Goal: Task Accomplishment & Management: Use online tool/utility

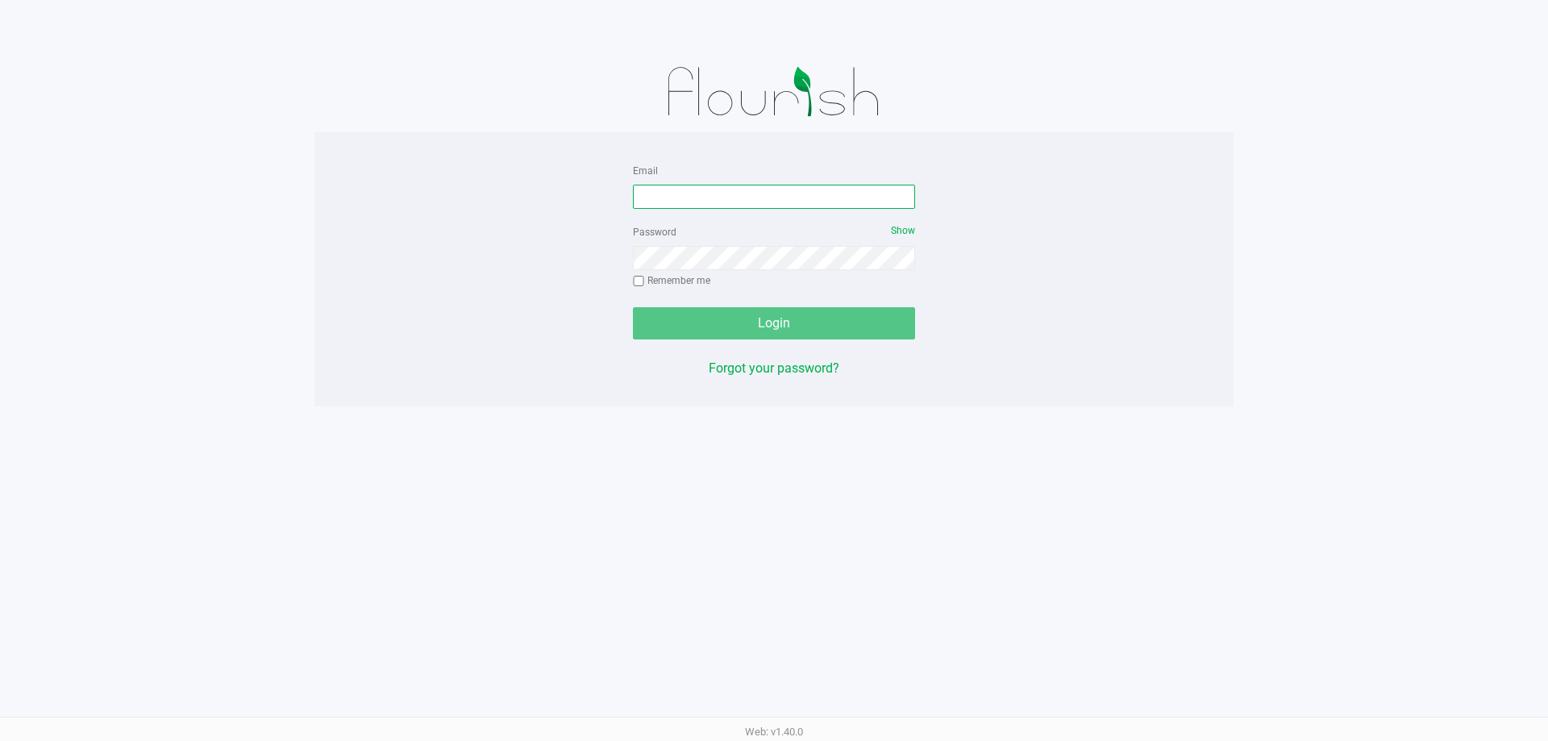
click at [734, 188] on input "Email" at bounding box center [774, 197] width 282 height 24
type input "[EMAIL_ADDRESS][DOMAIN_NAME]"
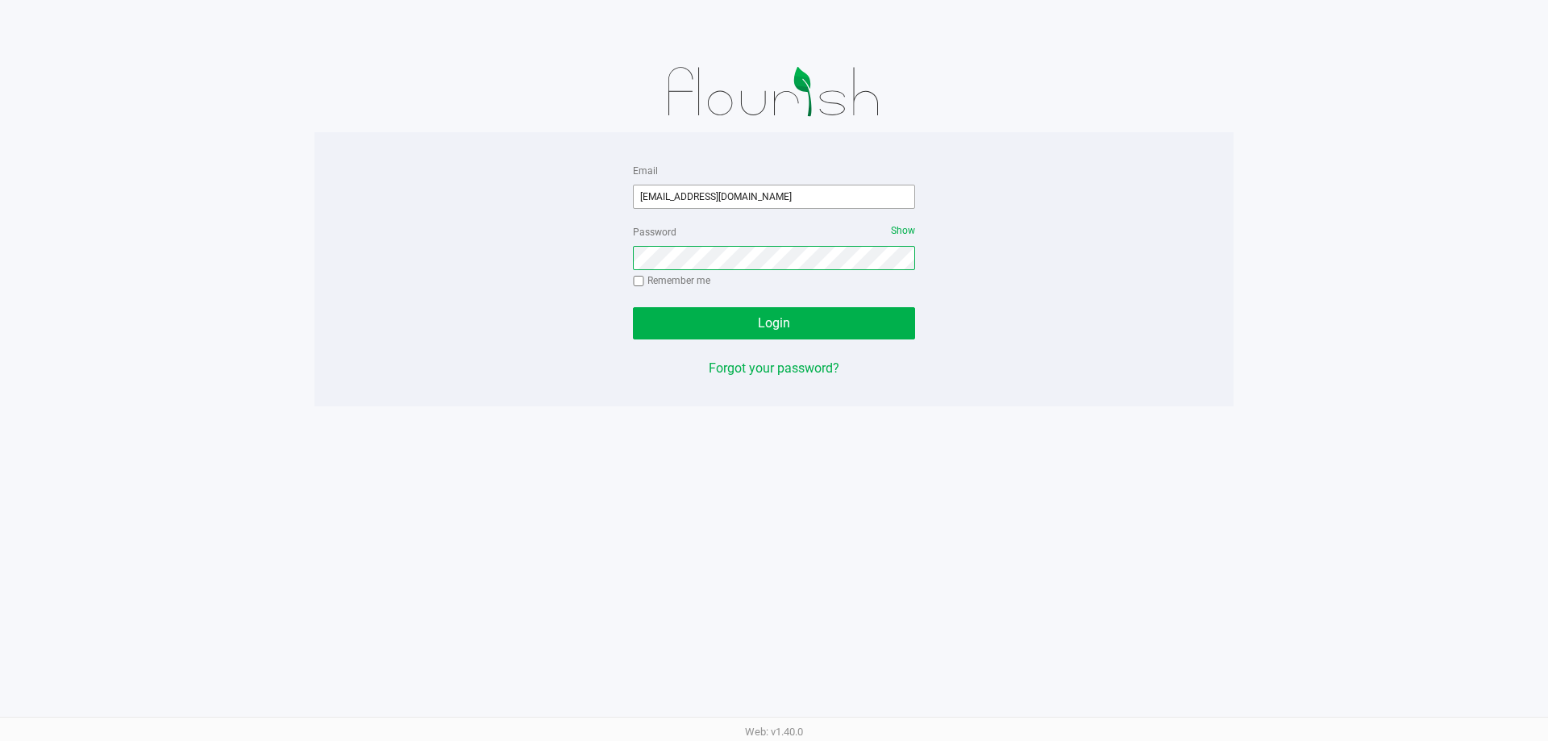
click at [633, 307] on button "Login" at bounding box center [774, 323] width 282 height 32
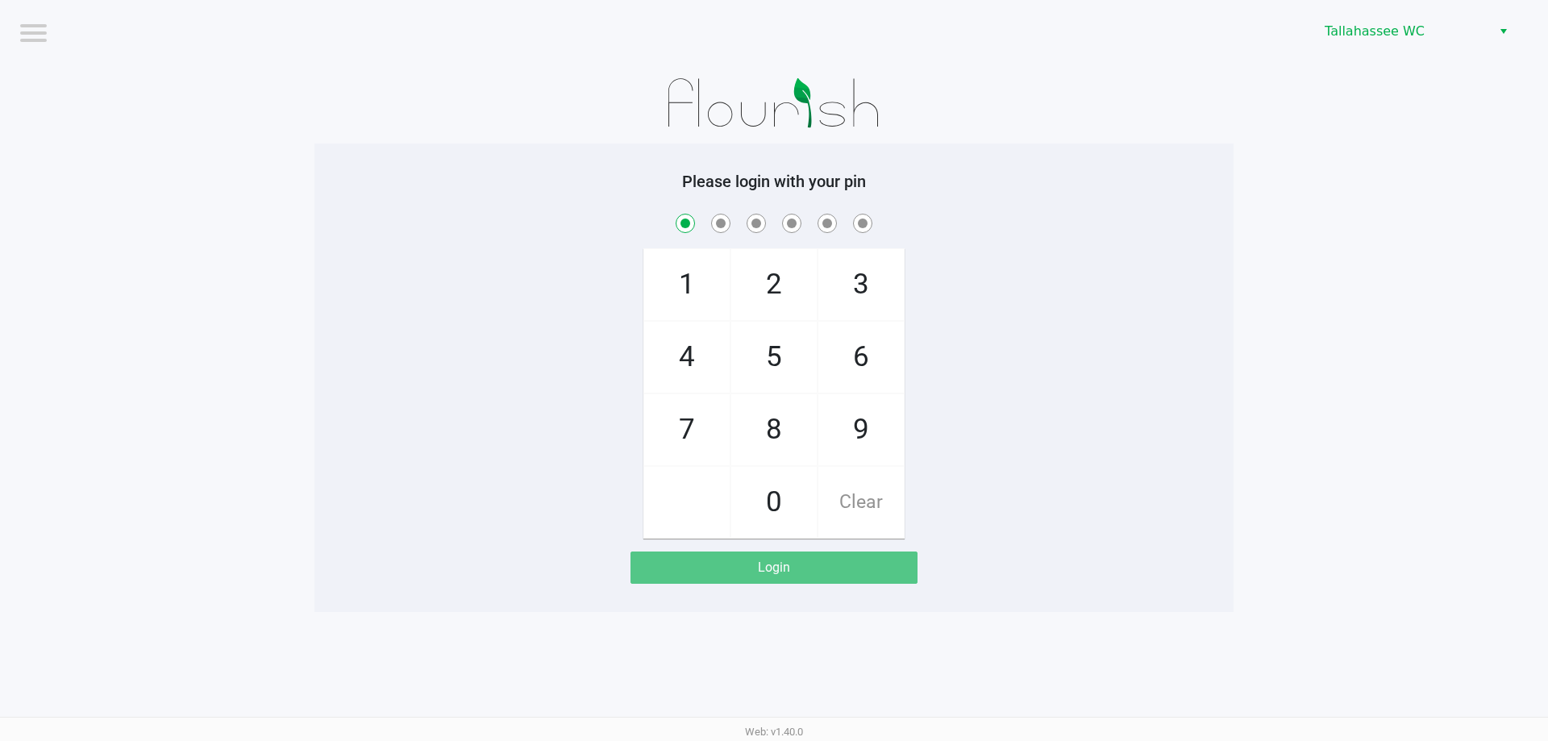
checkbox input "true"
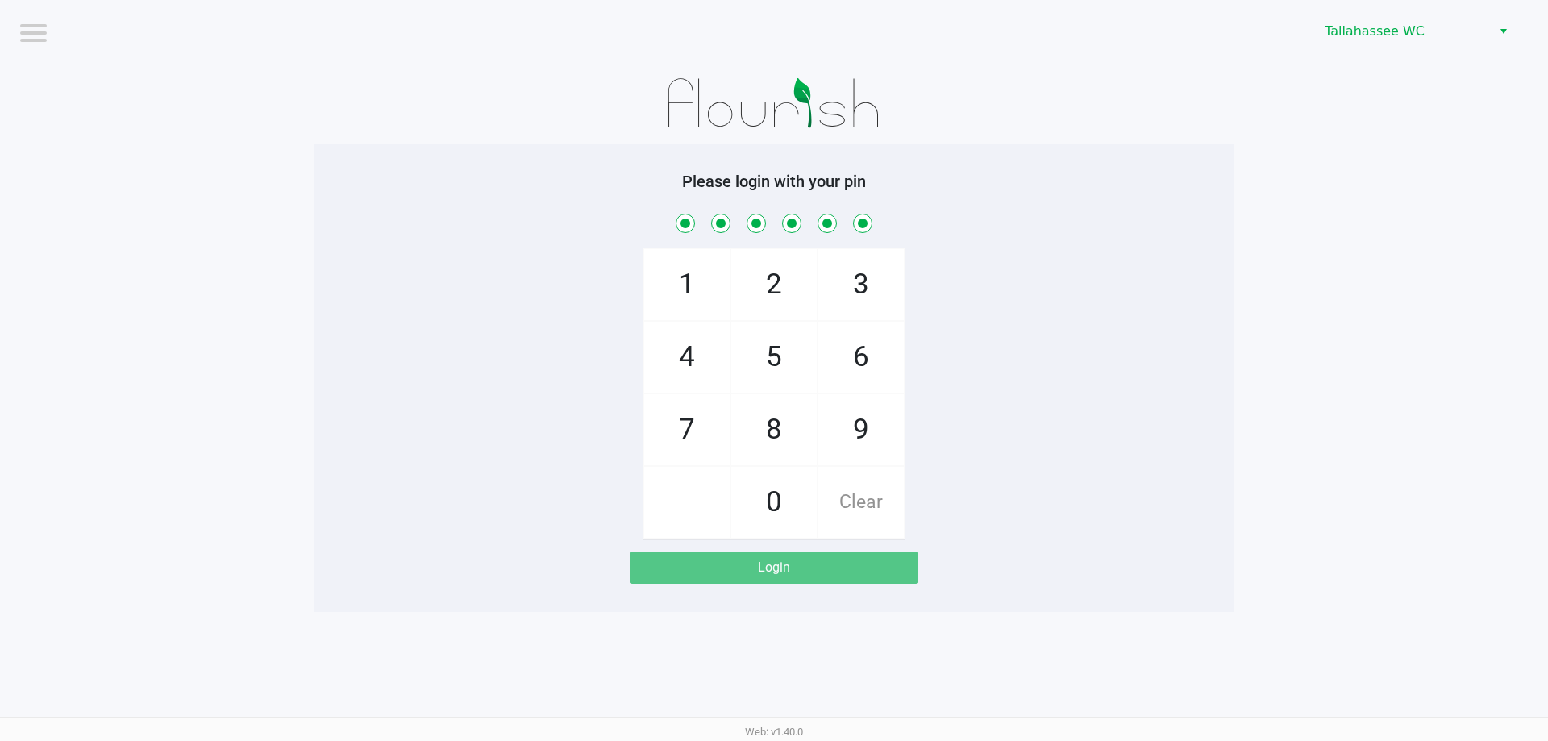
checkbox input "true"
